Goal: Task Accomplishment & Management: Manage account settings

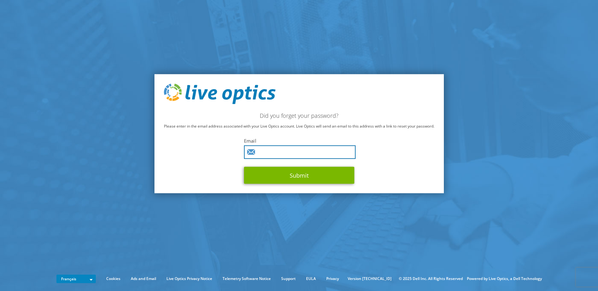
click at [279, 146] on input "text" at bounding box center [300, 153] width 112 height 14
type input "[EMAIL_ADDRESS][DOMAIN_NAME]"
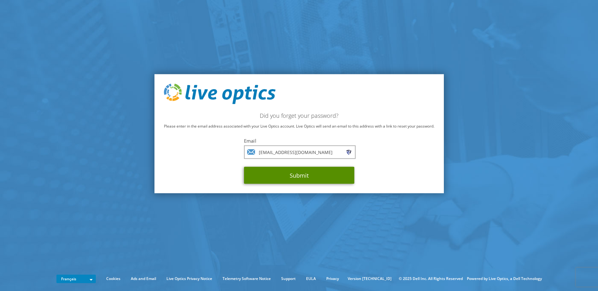
click at [294, 172] on button "Submit" at bounding box center [299, 175] width 110 height 17
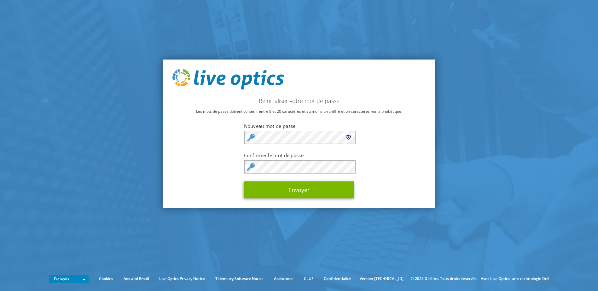
click at [348, 137] on icon at bounding box center [347, 138] width 3 height 3
click at [297, 190] on button "Envoyer" at bounding box center [299, 189] width 110 height 17
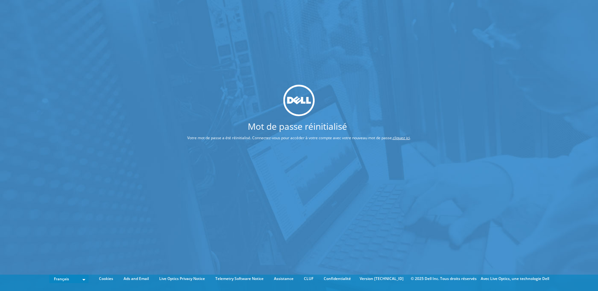
click at [404, 137] on link "cliquez ici" at bounding box center [400, 137] width 17 height 5
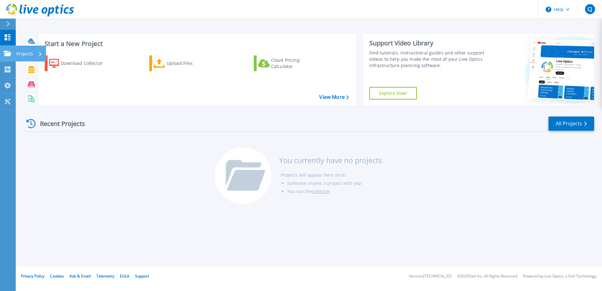
click at [19, 53] on p "Projects" at bounding box center [24, 54] width 17 height 16
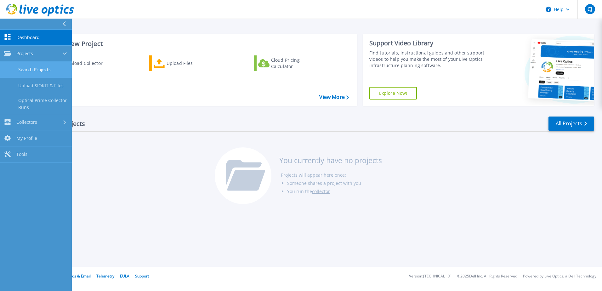
click at [26, 71] on link "Search Projects" at bounding box center [36, 70] width 72 height 16
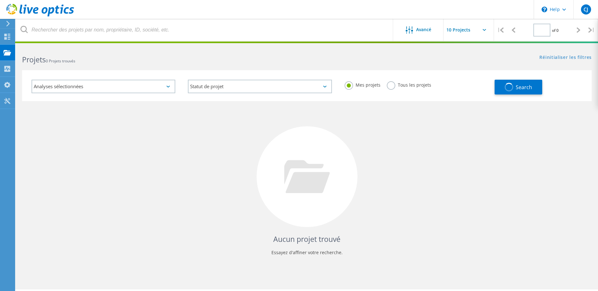
type input "1"
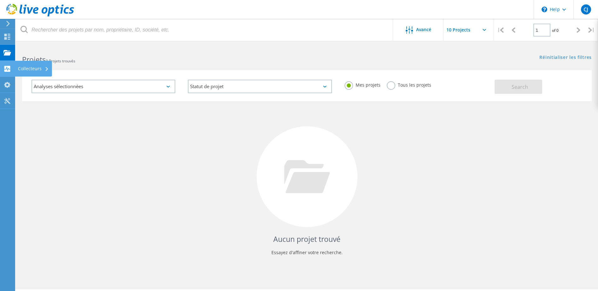
click at [34, 70] on div "Collecteurs" at bounding box center [33, 68] width 31 height 4
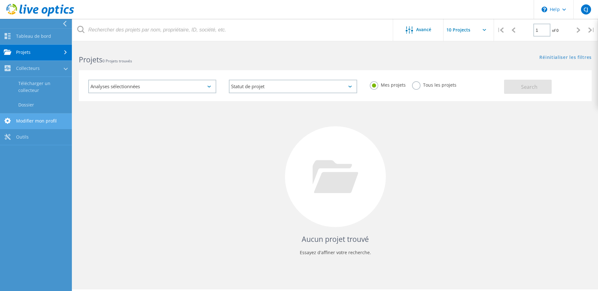
click at [24, 121] on link "Modifier mon profil" at bounding box center [36, 121] width 72 height 16
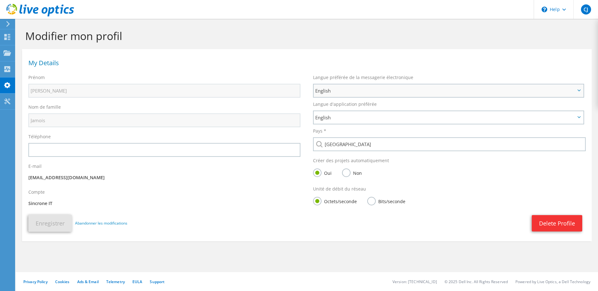
click at [330, 89] on span "English" at bounding box center [445, 91] width 260 height 8
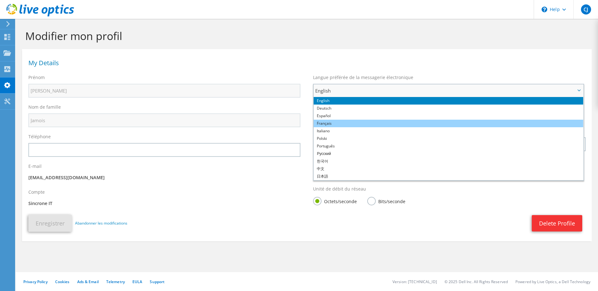
click at [333, 123] on li "Français" at bounding box center [447, 124] width 269 height 8
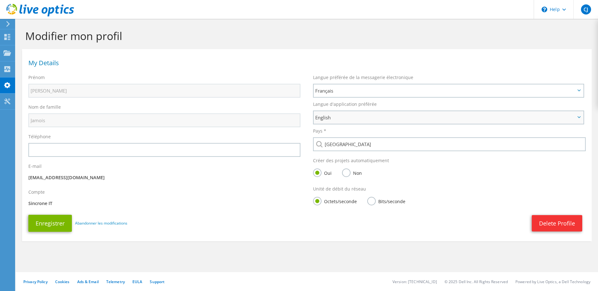
click at [333, 120] on span "English" at bounding box center [445, 118] width 260 height 8
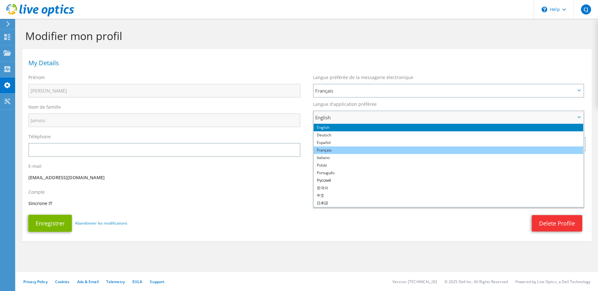
click at [334, 150] on li "Français" at bounding box center [447, 150] width 269 height 8
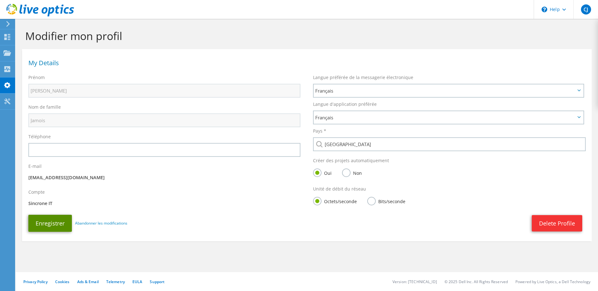
click at [50, 225] on button "Enregistrer" at bounding box center [49, 223] width 43 height 17
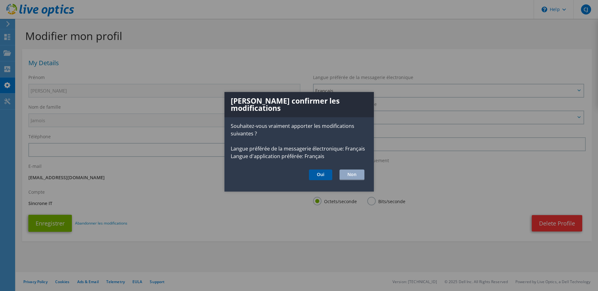
click at [325, 172] on button "Oui" at bounding box center [320, 174] width 23 height 11
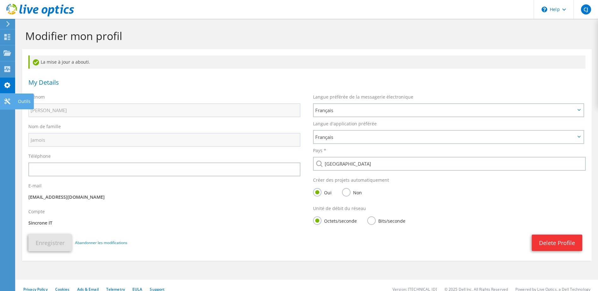
click at [6, 99] on use at bounding box center [7, 101] width 6 height 6
